Goal: Information Seeking & Learning: Learn about a topic

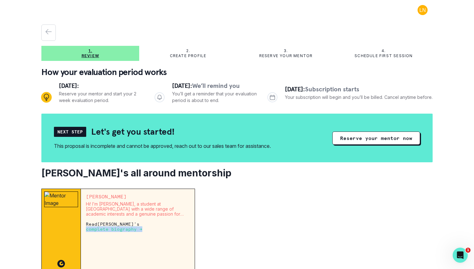
click at [115, 231] on p "complete biography →" at bounding box center [114, 228] width 56 height 5
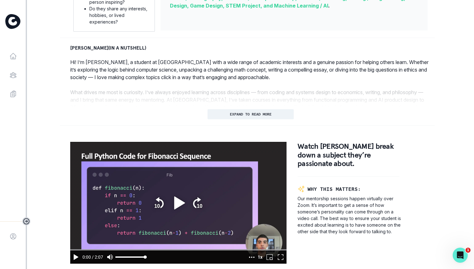
scroll to position [275, 0]
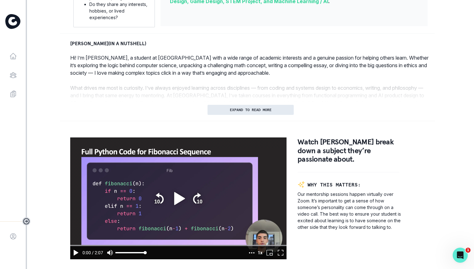
click at [246, 108] on p "EXPAND TO READ MORE" at bounding box center [251, 110] width 42 height 4
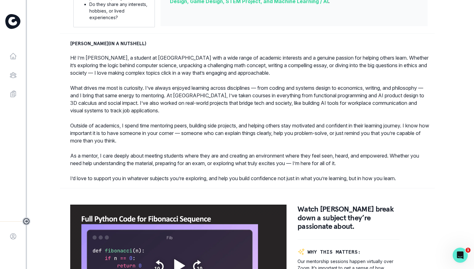
click at [241, 81] on p "Hi! I’m [PERSON_NAME], a student at [GEOGRAPHIC_DATA] with a wide range of acad…" at bounding box center [250, 118] width 361 height 128
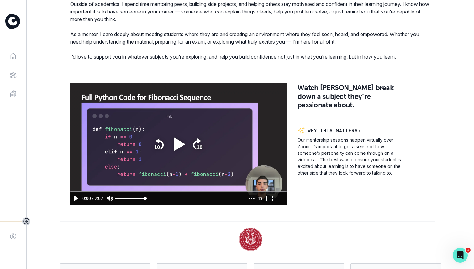
scroll to position [504, 0]
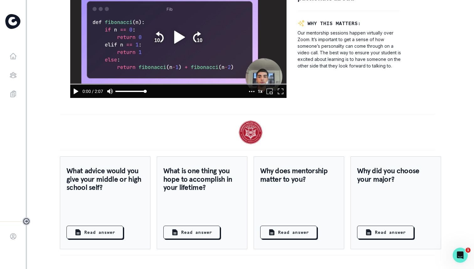
click at [369, 197] on div "Why did you choose your major? Read answer" at bounding box center [396, 202] width 91 height 93
click at [385, 232] on p "Read answer" at bounding box center [390, 232] width 31 height 7
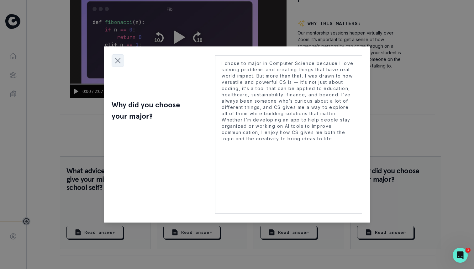
click at [117, 58] on icon "Close modal" at bounding box center [117, 60] width 9 height 9
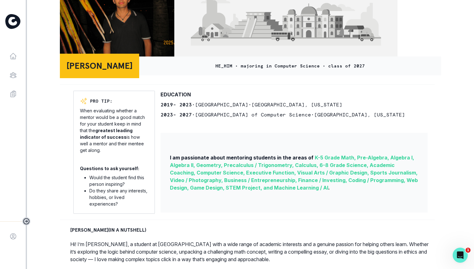
scroll to position [0, 0]
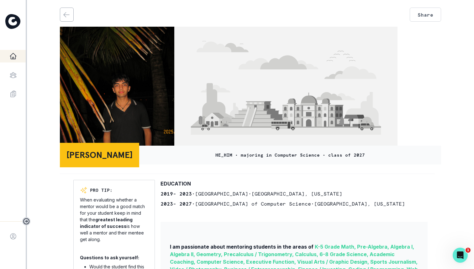
click at [13, 54] on icon at bounding box center [13, 56] width 8 height 8
